Goal: Transaction & Acquisition: Download file/media

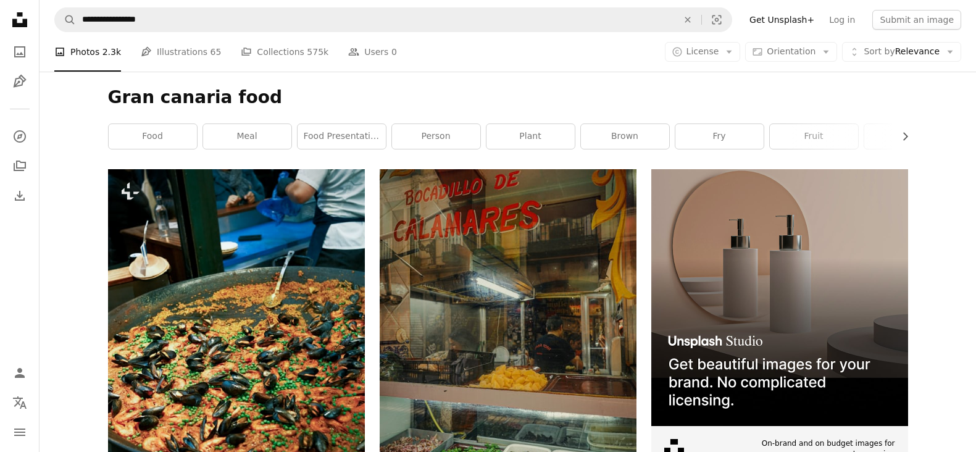
scroll to position [169, 0]
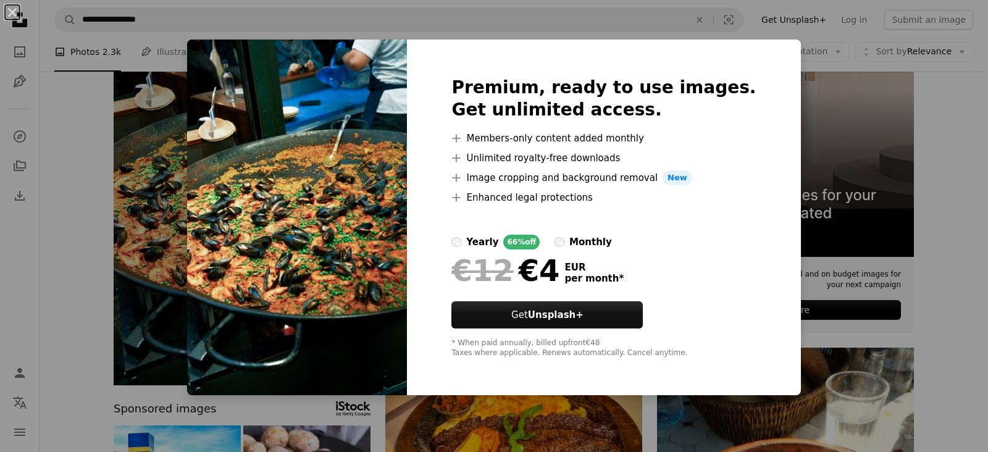
click at [328, 190] on img at bounding box center [297, 218] width 220 height 356
click at [519, 93] on h2 "Premium, ready to use images. Get unlimited access." at bounding box center [603, 99] width 304 height 44
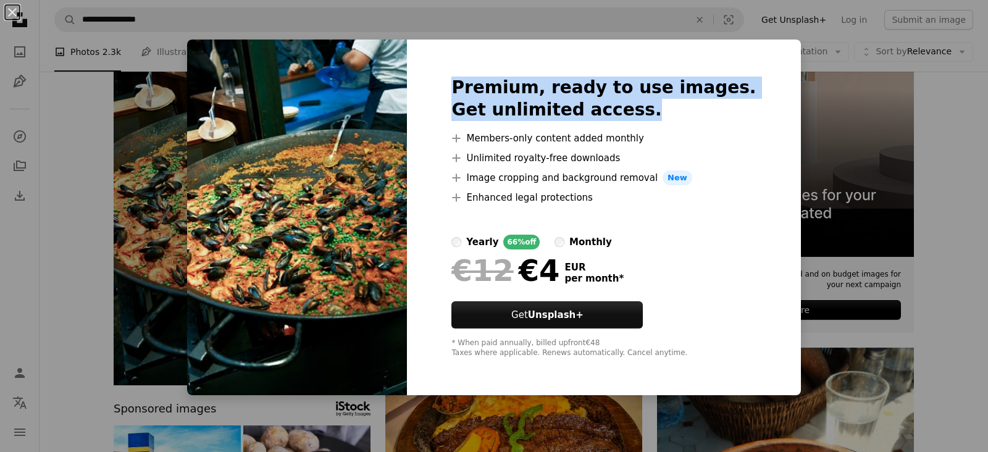
drag, startPoint x: 519, startPoint y: 93, endPoint x: 569, endPoint y: 117, distance: 55.8
click at [569, 117] on h2 "Premium, ready to use images. Get unlimited access." at bounding box center [603, 99] width 304 height 44
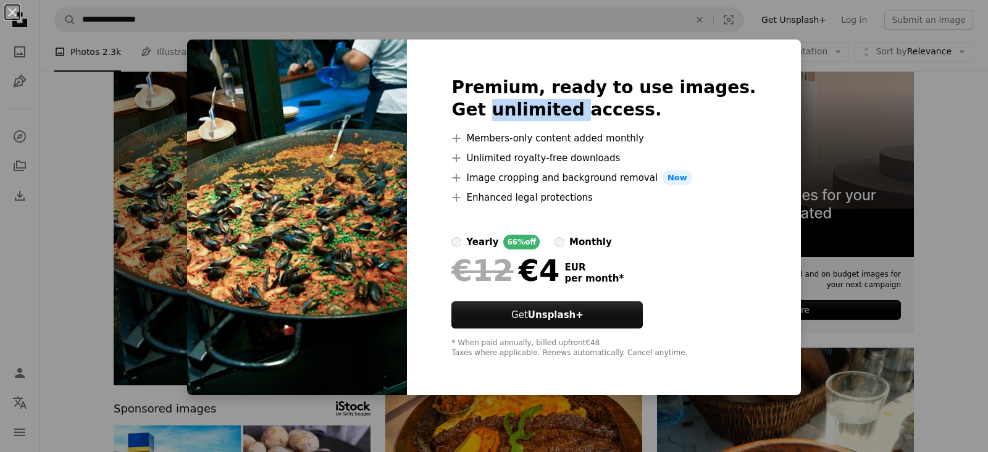
click at [569, 117] on h2 "Premium, ready to use images. Get unlimited access." at bounding box center [603, 99] width 304 height 44
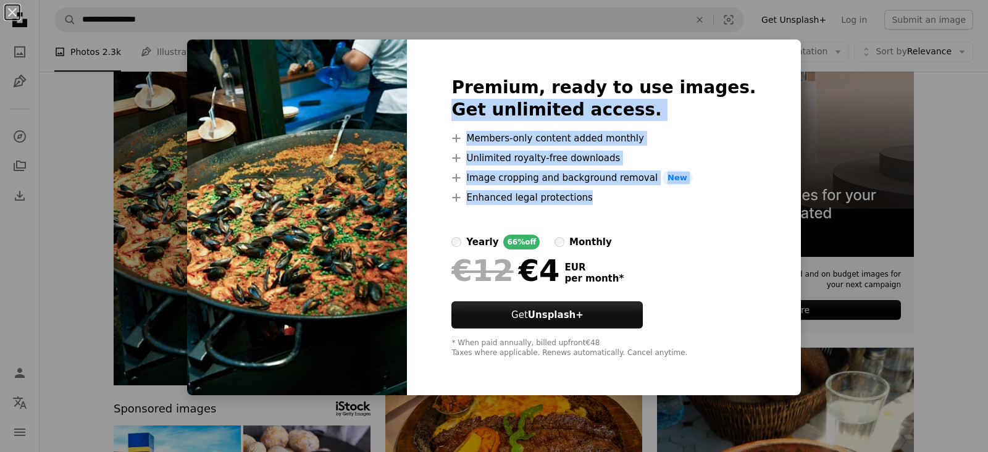
drag, startPoint x: 569, startPoint y: 117, endPoint x: 624, endPoint y: 198, distance: 97.4
click at [624, 198] on div "Premium, ready to use images. Get unlimited access. A plus sign Members-only co…" at bounding box center [603, 218] width 393 height 356
click at [624, 198] on li "A plus sign Enhanced legal protections" at bounding box center [603, 197] width 304 height 15
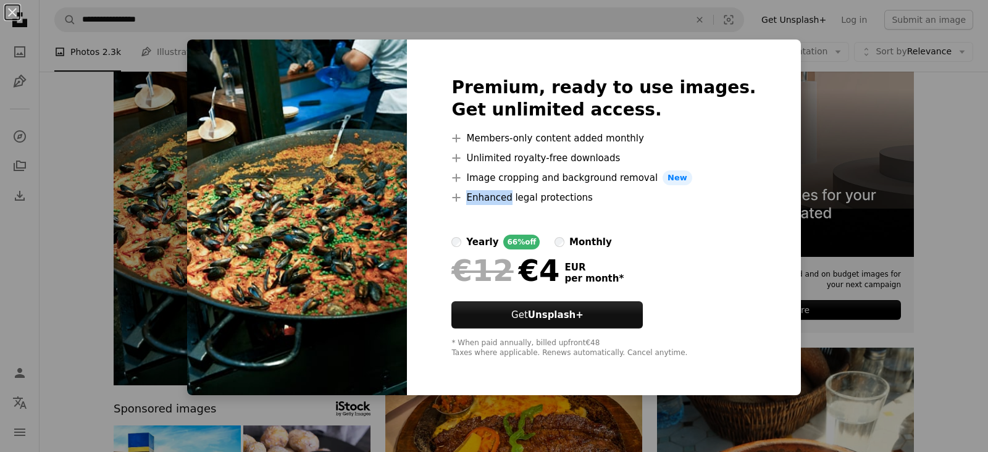
click at [624, 198] on li "A plus sign Enhanced legal protections" at bounding box center [603, 197] width 304 height 15
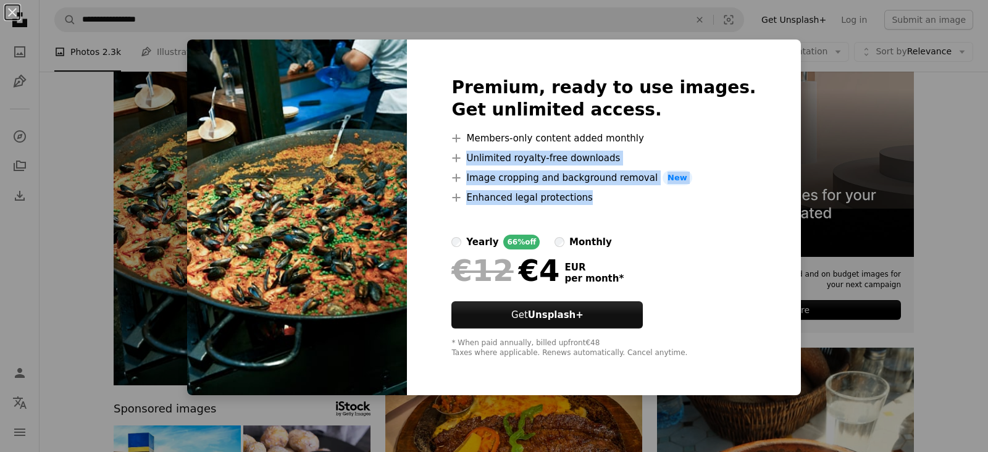
drag, startPoint x: 624, startPoint y: 198, endPoint x: 571, endPoint y: 136, distance: 81.0
click at [571, 136] on ul "A plus sign Members-only content added monthly A plus sign Unlimited royalty-fr…" at bounding box center [603, 168] width 304 height 74
click at [571, 136] on li "A plus sign Members-only content added monthly" at bounding box center [603, 138] width 304 height 15
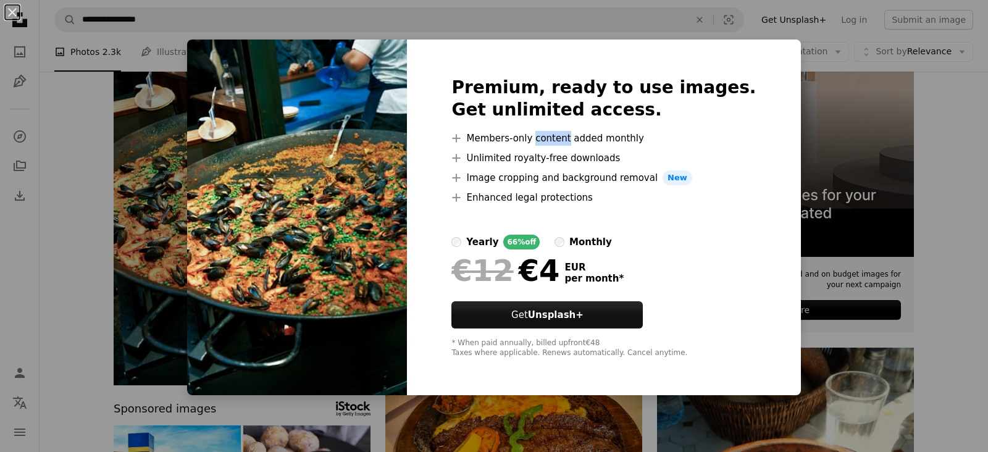
click at [571, 136] on li "A plus sign Members-only content added monthly" at bounding box center [603, 138] width 304 height 15
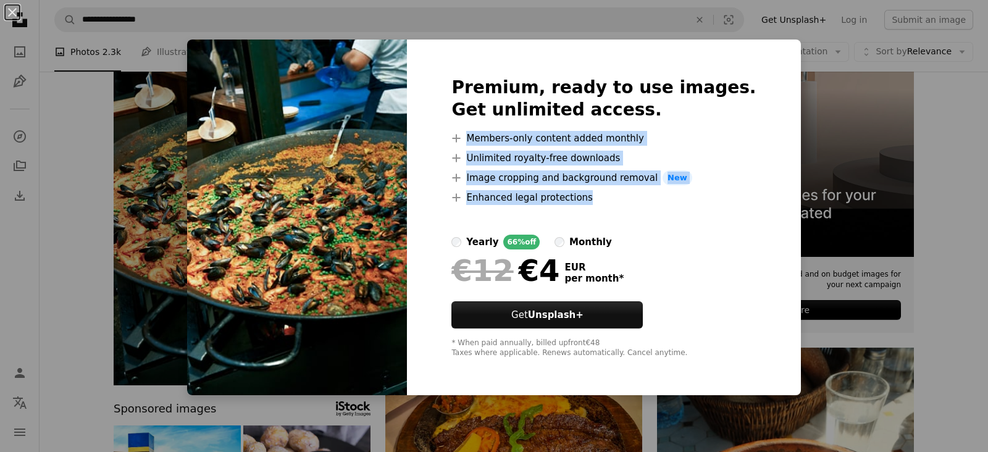
drag, startPoint x: 571, startPoint y: 136, endPoint x: 652, endPoint y: 205, distance: 106.4
click at [652, 205] on div "Premium, ready to use images. Get unlimited access. A plus sign Members-only co…" at bounding box center [603, 218] width 393 height 356
click at [652, 205] on div at bounding box center [603, 220] width 304 height 30
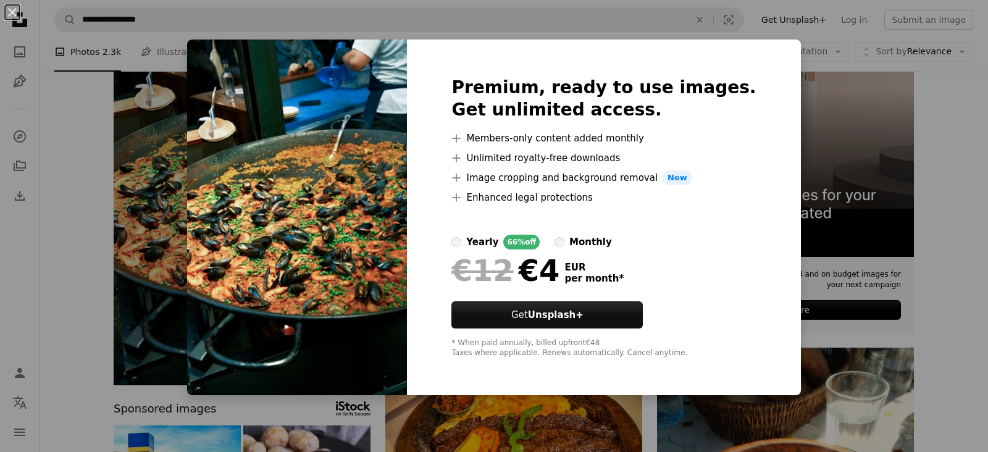
click at [652, 205] on div at bounding box center [603, 220] width 304 height 30
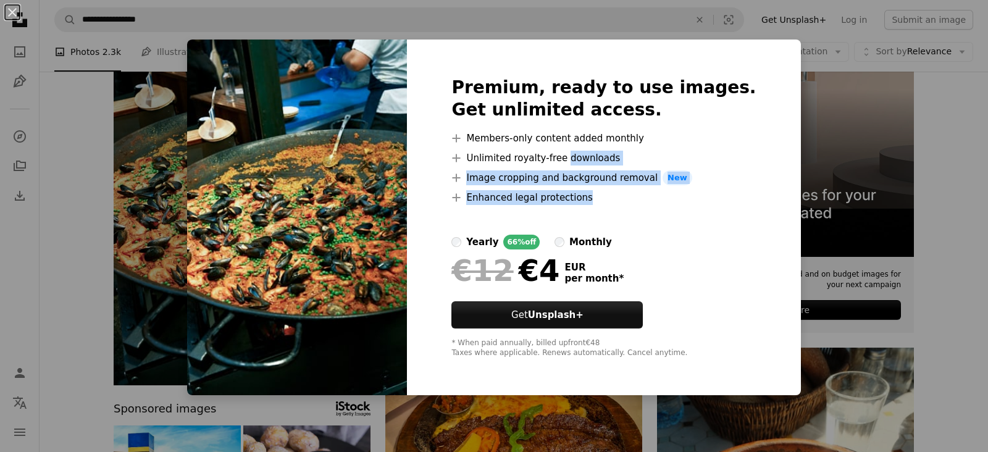
drag, startPoint x: 652, startPoint y: 205, endPoint x: 597, endPoint y: 156, distance: 73.9
click at [597, 156] on div "Premium, ready to use images. Get unlimited access. A plus sign Members-only co…" at bounding box center [603, 218] width 393 height 356
click at [597, 156] on li "A plus sign Unlimited royalty-free downloads" at bounding box center [603, 158] width 304 height 15
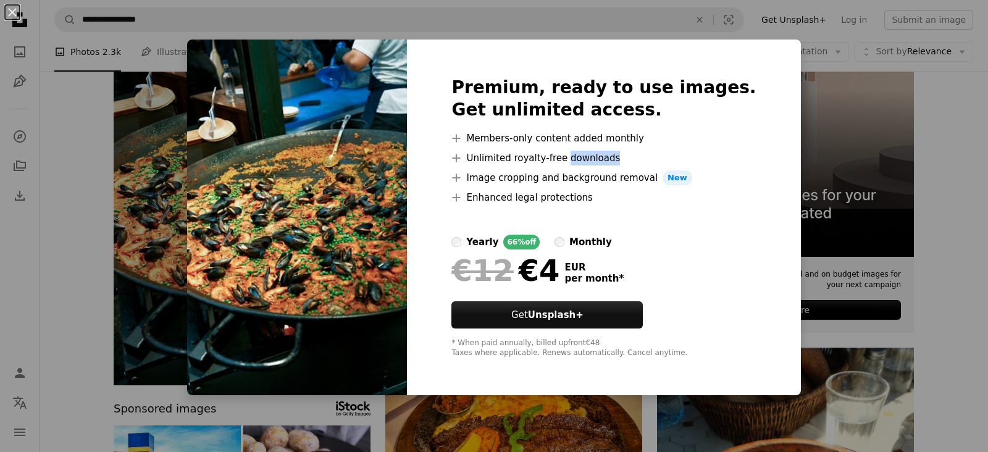
click at [597, 156] on li "A plus sign Unlimited royalty-free downloads" at bounding box center [603, 158] width 304 height 15
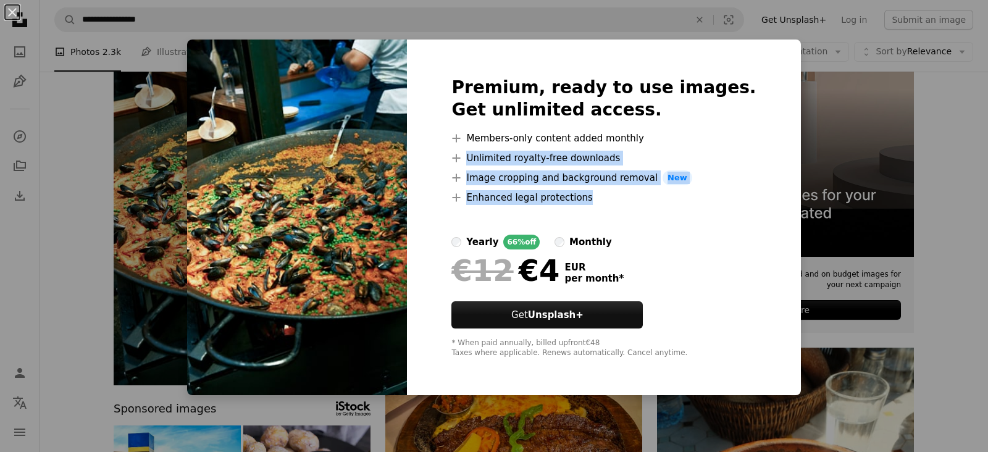
drag, startPoint x: 597, startPoint y: 156, endPoint x: 642, endPoint y: 191, distance: 57.2
click at [642, 191] on ul "A plus sign Members-only content added monthly A plus sign Unlimited royalty-fr…" at bounding box center [603, 168] width 304 height 74
click at [642, 191] on li "A plus sign Enhanced legal protections" at bounding box center [603, 197] width 304 height 15
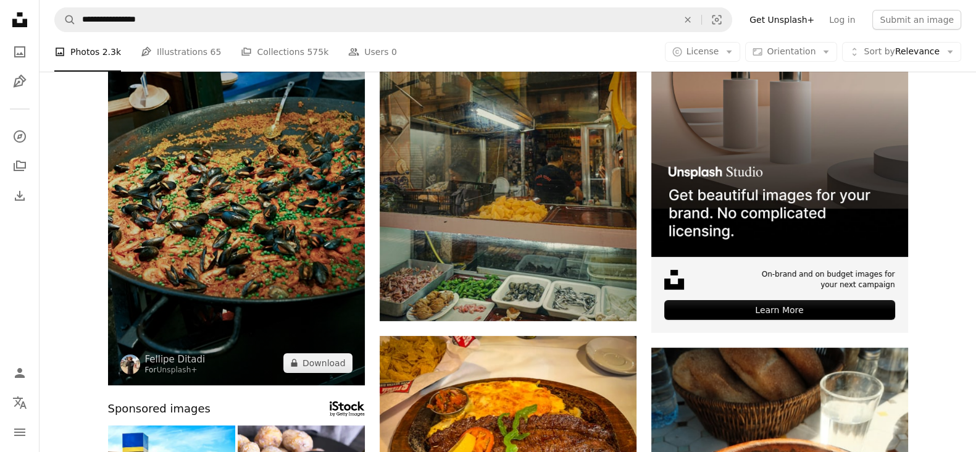
click at [316, 151] on img at bounding box center [236, 192] width 257 height 385
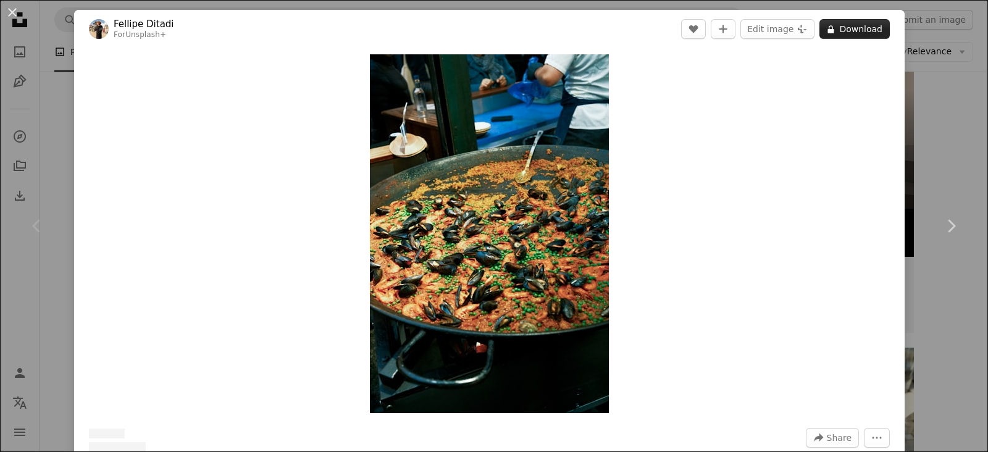
click at [825, 35] on button "A lock Download" at bounding box center [854, 29] width 70 height 20
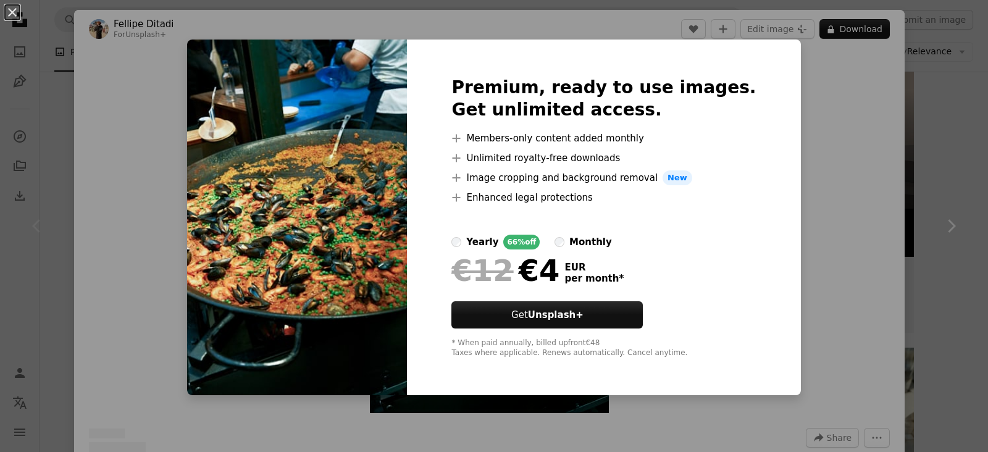
click at [776, 133] on div "An X shape Premium, ready to use images. Get unlimited access. A plus sign Memb…" at bounding box center [494, 226] width 988 height 452
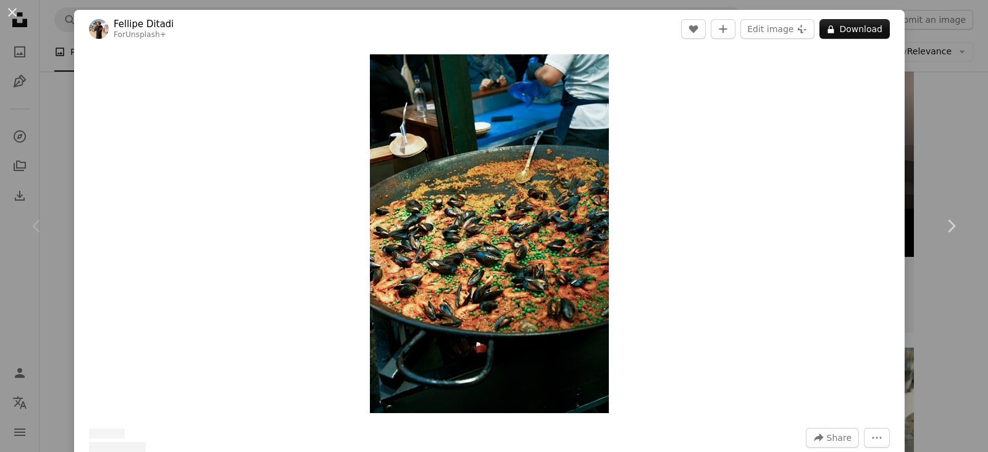
click at [960, 148] on div "An X shape Chevron left Chevron right [PERSON_NAME] For Unsplash+ A heart A plu…" at bounding box center [494, 226] width 988 height 452
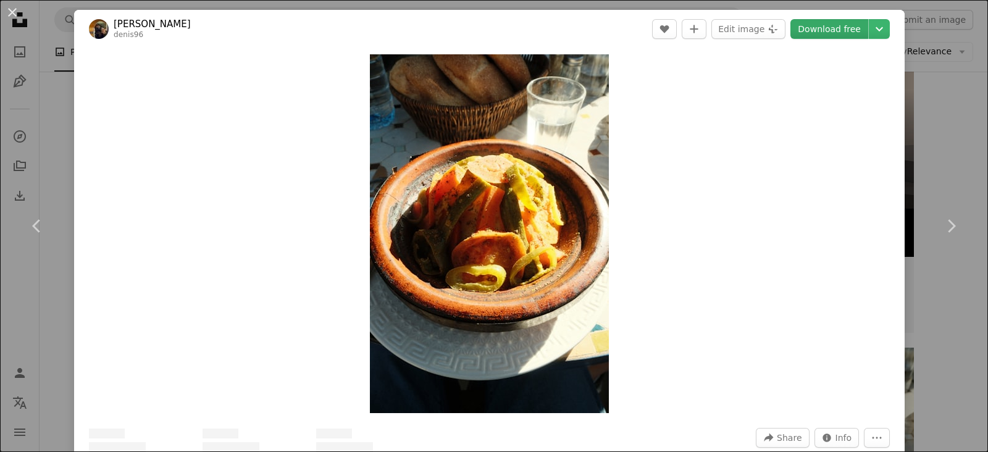
click at [827, 30] on link "Download free" at bounding box center [829, 29] width 78 height 20
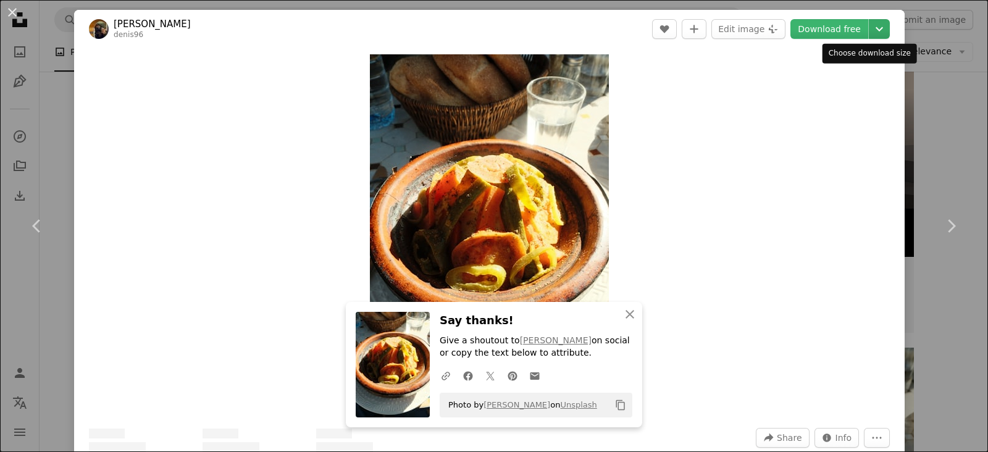
click at [869, 30] on icon "Chevron down" at bounding box center [879, 29] width 20 height 15
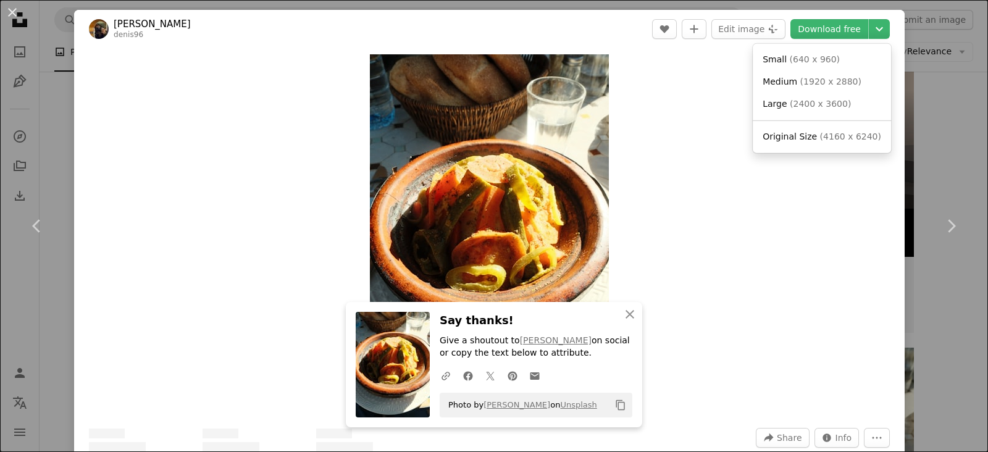
click at [907, 123] on dialog "An X shape Chevron left Chevron right Denis denis96 A heart A plus sign Edit im…" at bounding box center [494, 226] width 988 height 452
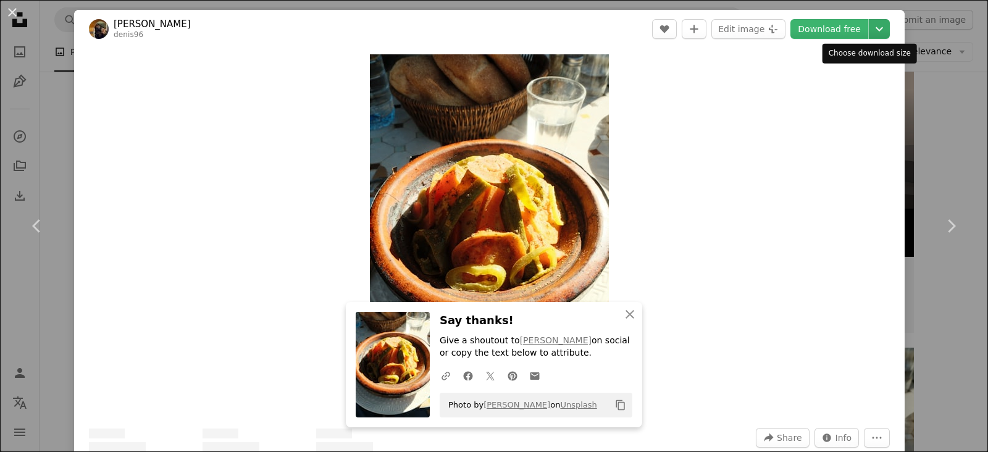
click at [869, 23] on icon "Chevron down" at bounding box center [879, 29] width 20 height 15
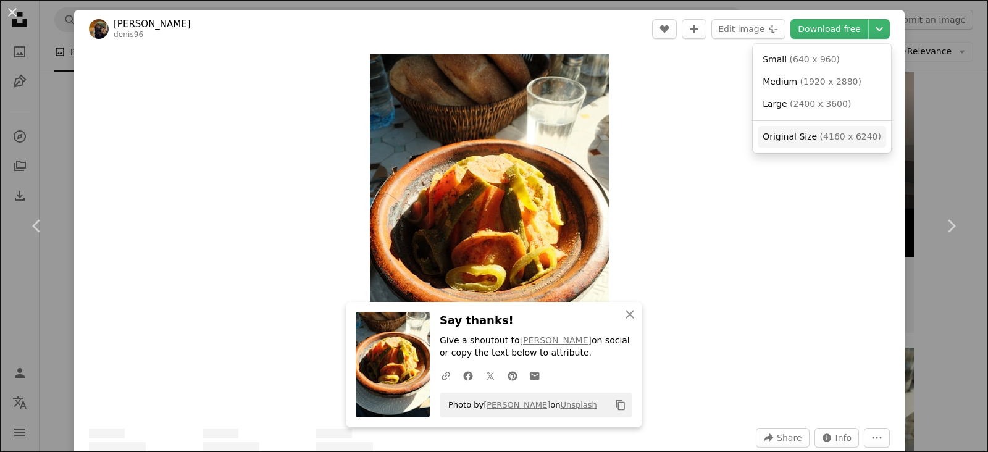
click at [812, 139] on span "Original Size ( 4160 x 6240 )" at bounding box center [821, 137] width 119 height 12
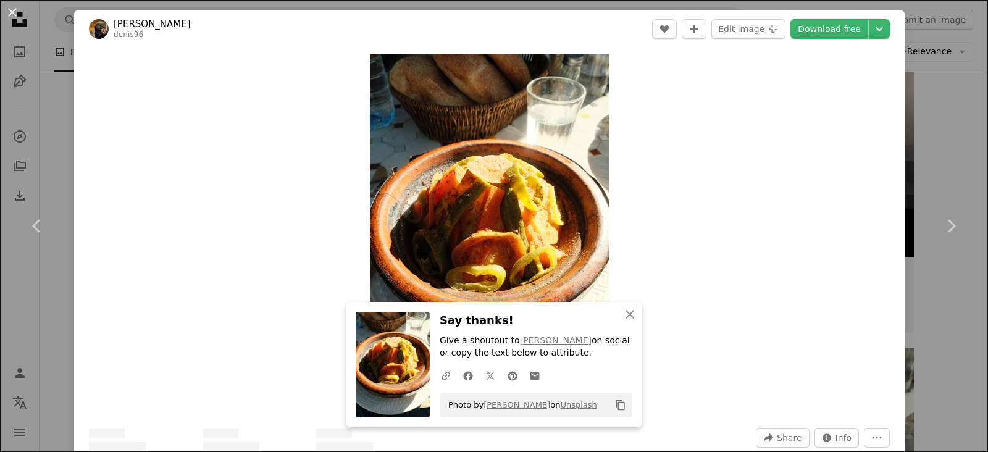
click at [922, 159] on div "An X shape Chevron left Chevron right Denis denis96 A heart A plus sign Edit im…" at bounding box center [494, 226] width 988 height 452
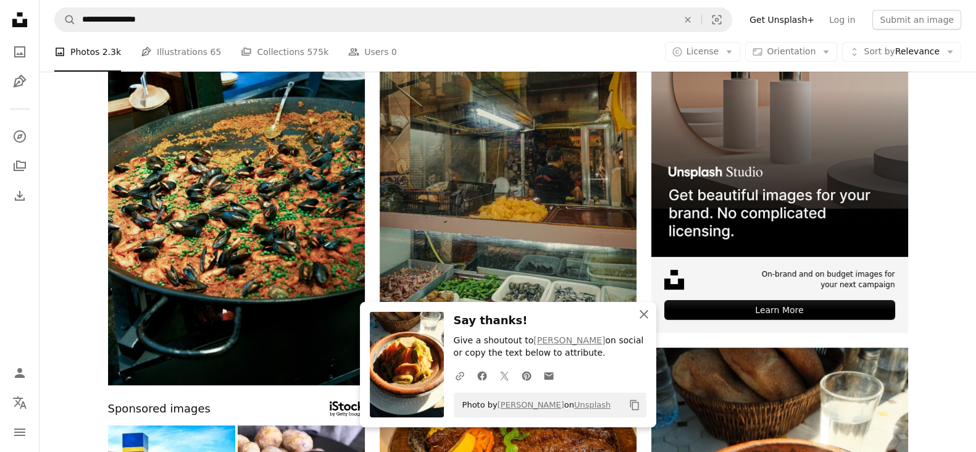
click at [644, 311] on icon "An X shape" at bounding box center [643, 314] width 15 height 15
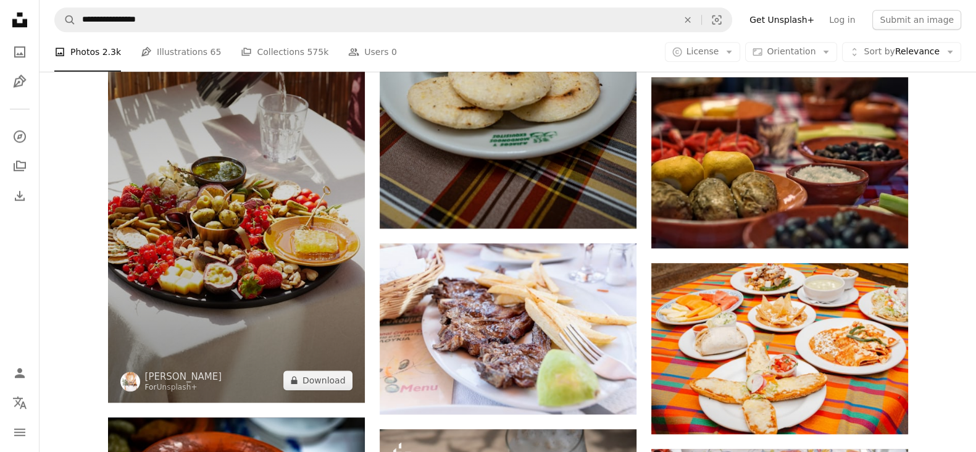
scroll to position [1424, 0]
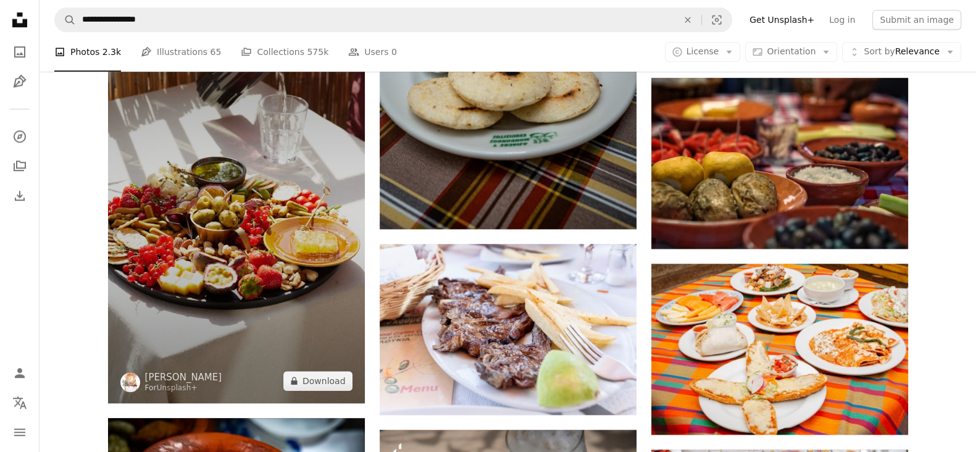
click at [322, 161] on img at bounding box center [236, 210] width 257 height 385
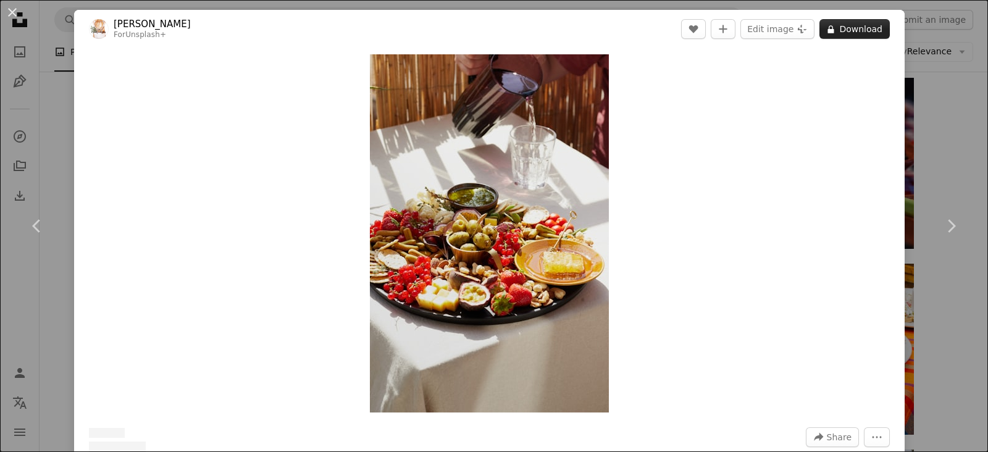
click at [844, 25] on button "A lock Download" at bounding box center [854, 29] width 70 height 20
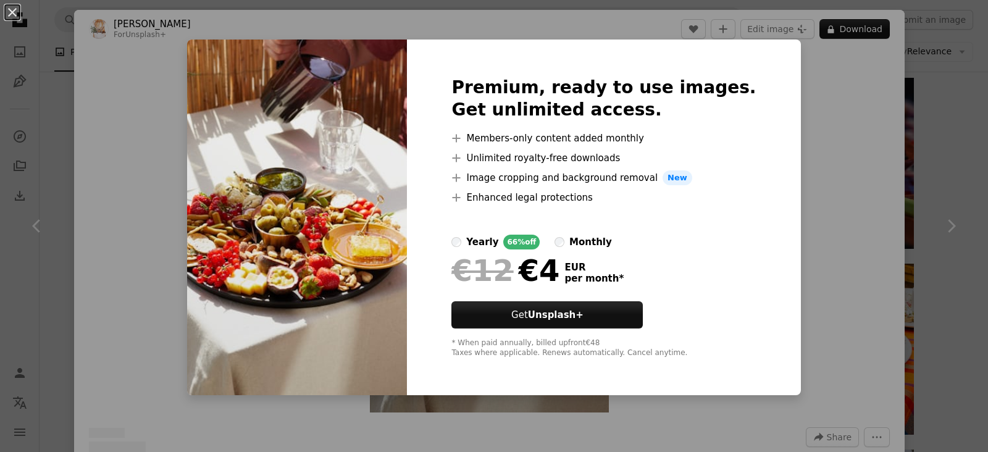
click at [786, 162] on div "An X shape Premium, ready to use images. Get unlimited access. A plus sign Memb…" at bounding box center [494, 226] width 988 height 452
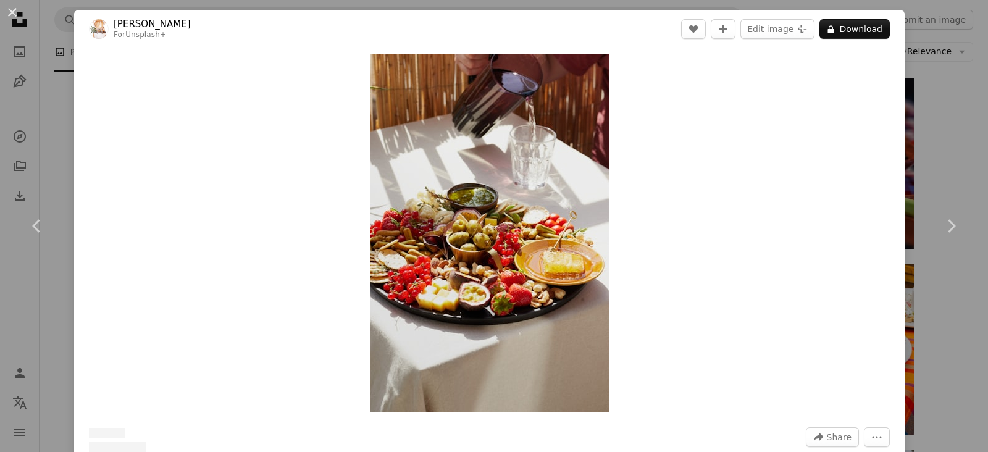
click at [910, 72] on div "An X shape Chevron left Chevron right [PERSON_NAME] For Unsplash+ A heart A plu…" at bounding box center [494, 226] width 988 height 452
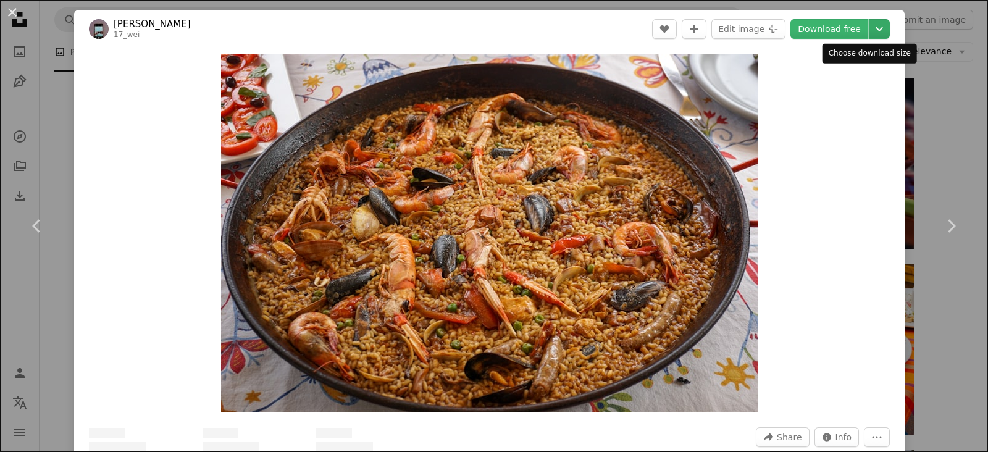
click at [875, 30] on icon "Choose download size" at bounding box center [878, 29] width 7 height 4
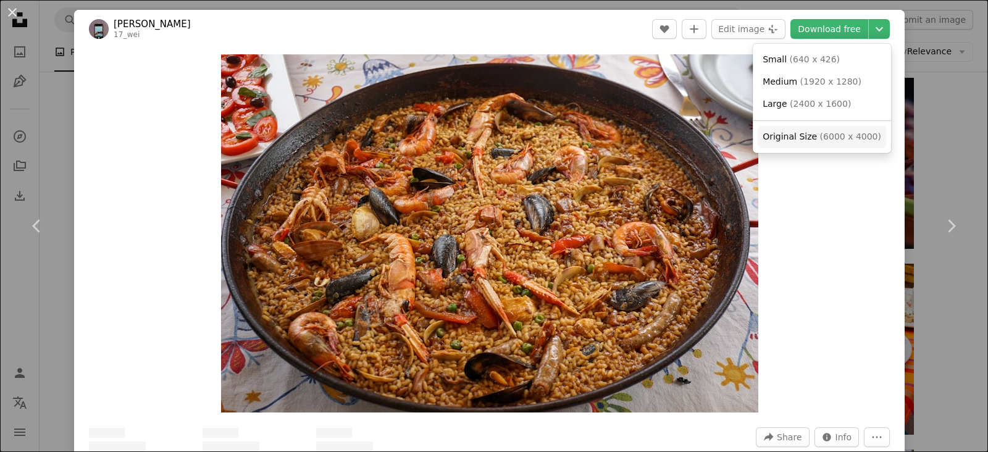
click at [827, 135] on span "( 6000 x 4000 )" at bounding box center [850, 136] width 61 height 10
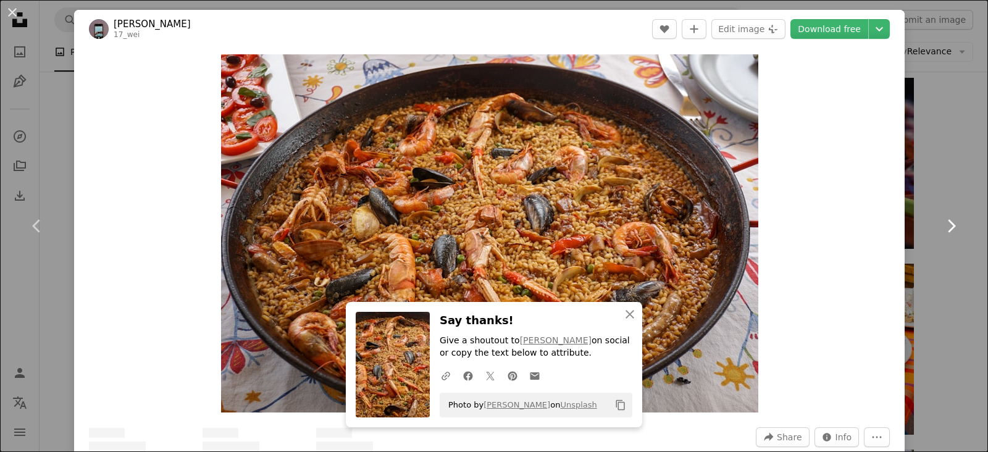
click at [923, 174] on link "Chevron right" at bounding box center [951, 226] width 74 height 119
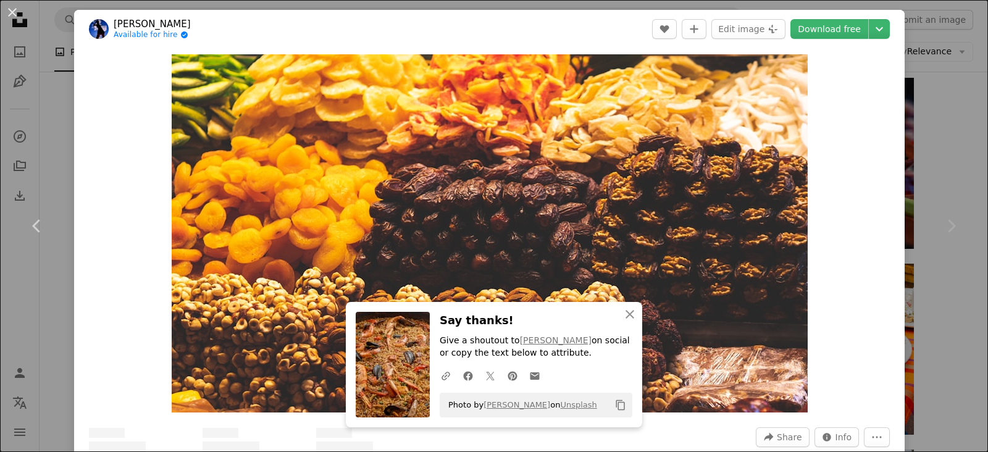
click at [915, 27] on div "An X shape Chevron left Chevron right [PERSON_NAME] Available for hire A checkm…" at bounding box center [494, 226] width 988 height 452
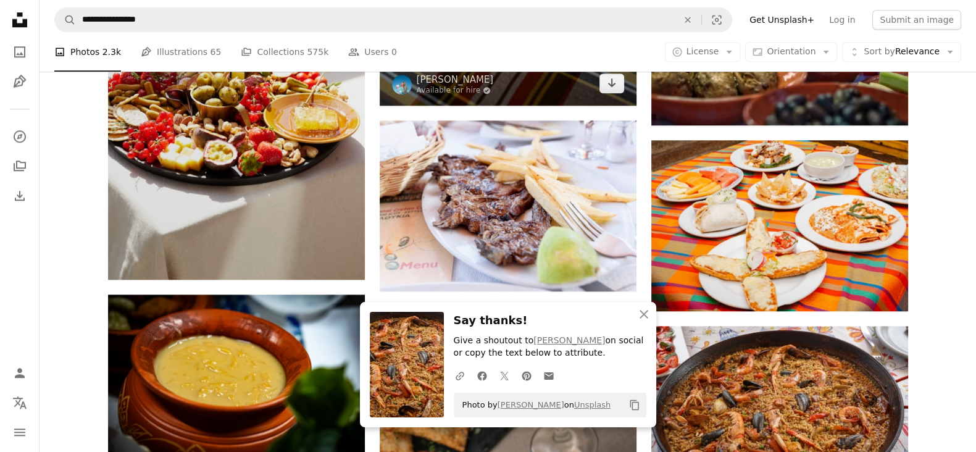
scroll to position [1535, 0]
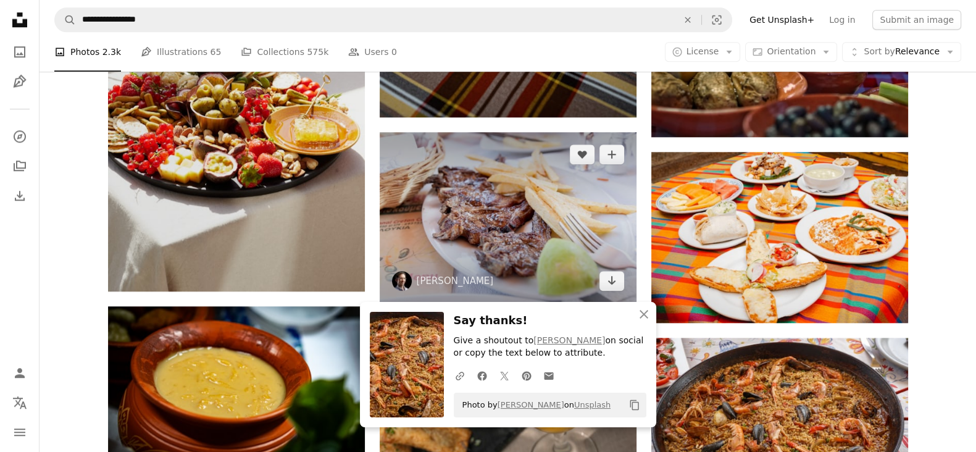
click at [536, 235] on img at bounding box center [508, 217] width 257 height 171
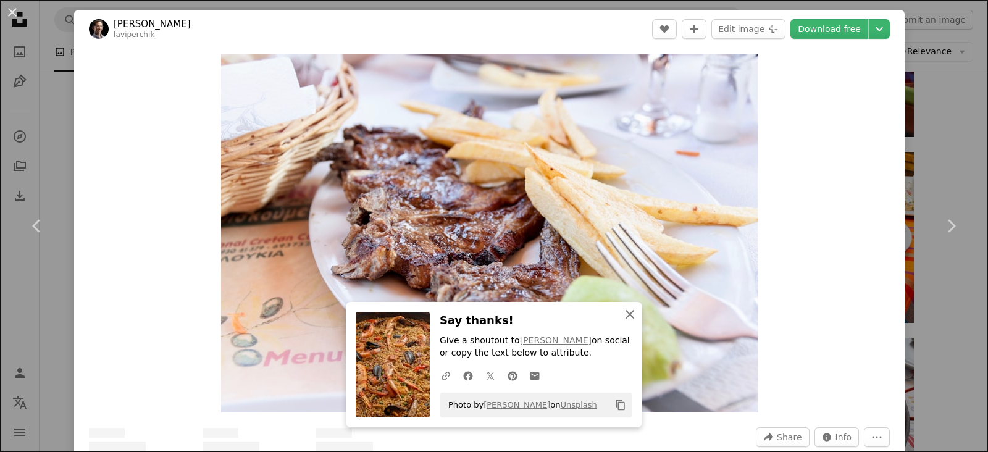
click at [625, 311] on icon "button" at bounding box center [629, 314] width 9 height 9
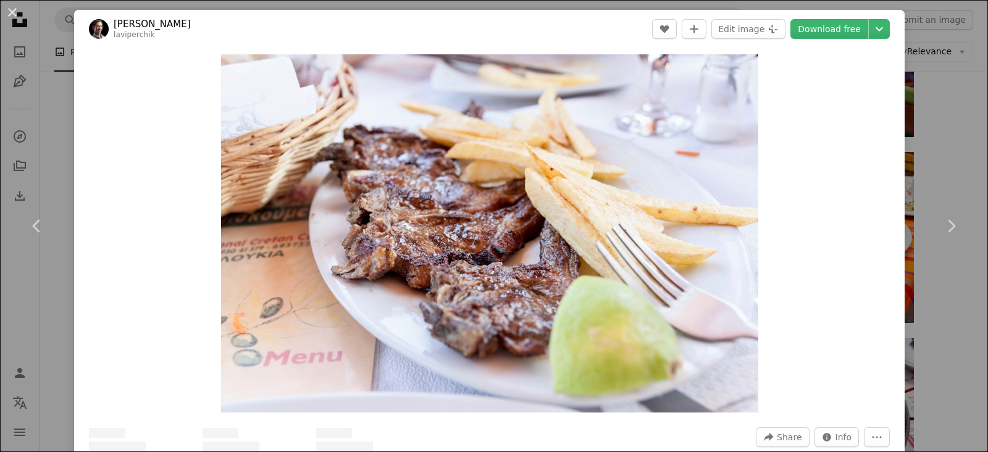
click at [918, 161] on div "An X shape Chevron left Chevron right Lavi Perchik laviperchik A heart A plus s…" at bounding box center [494, 226] width 988 height 452
